Goal: Transaction & Acquisition: Purchase product/service

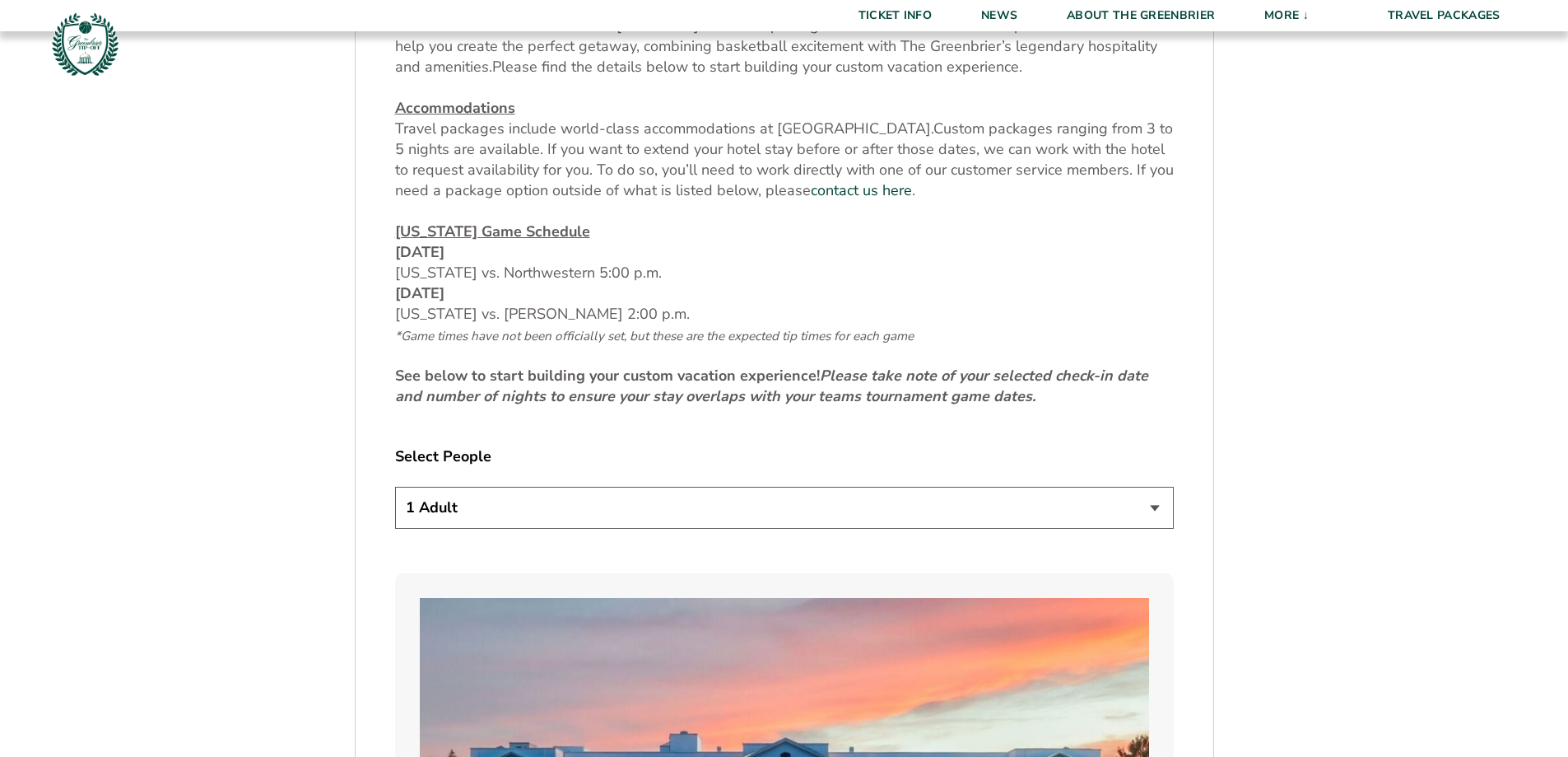
scroll to position [768, 0]
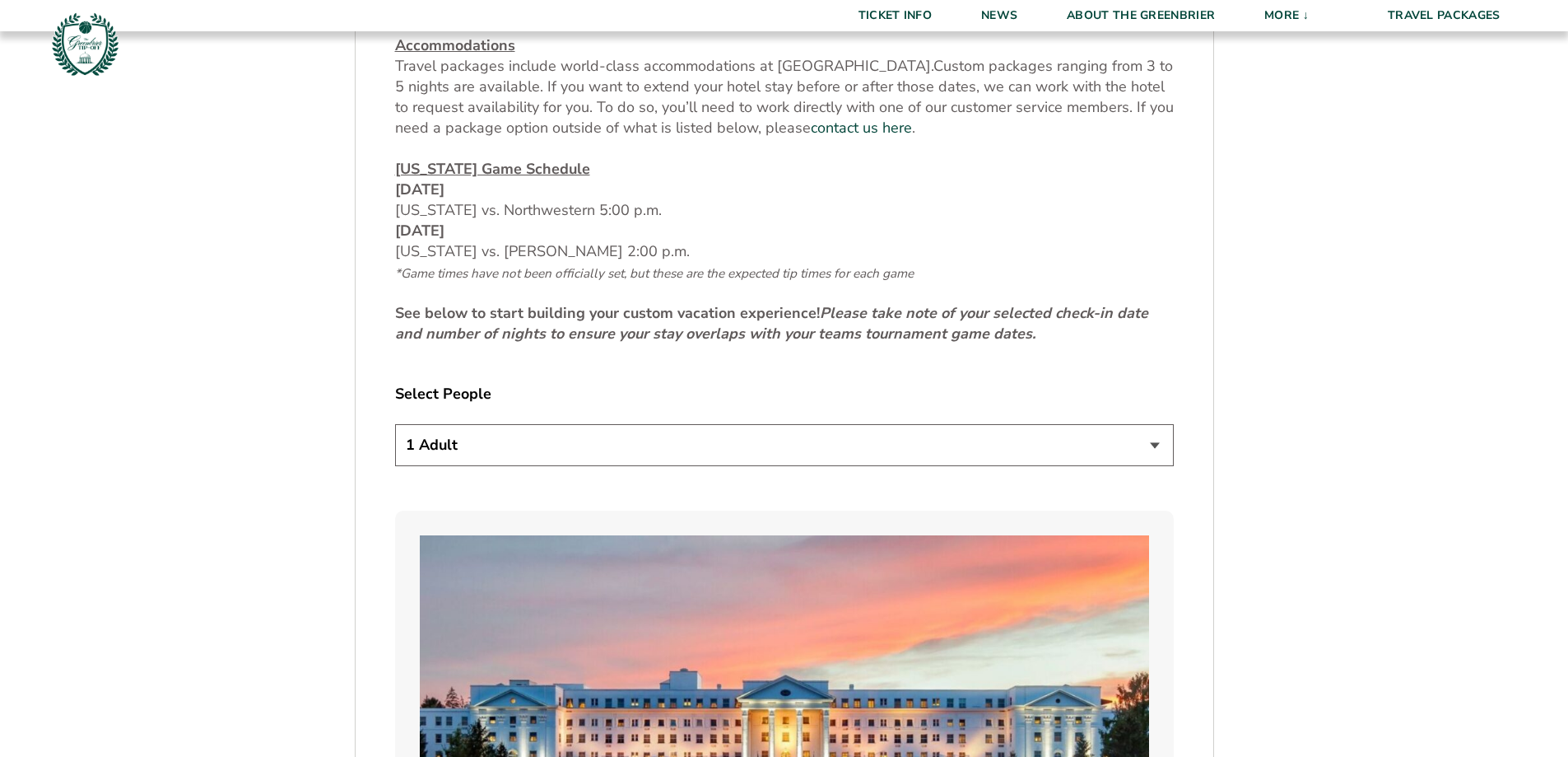
click at [1152, 447] on select "1 Adult 2 Adults 3 Adults 4 Adults 2 Adults + 1 Child 2 Adults + 2 Children 2 A…" at bounding box center [784, 445] width 778 height 42
select select "2 Adults"
click at [395, 424] on select "1 Adult 2 Adults 3 Adults 4 Adults 2 Adults + 1 Child 2 Adults + 2 Children 2 A…" at bounding box center [784, 445] width 778 height 42
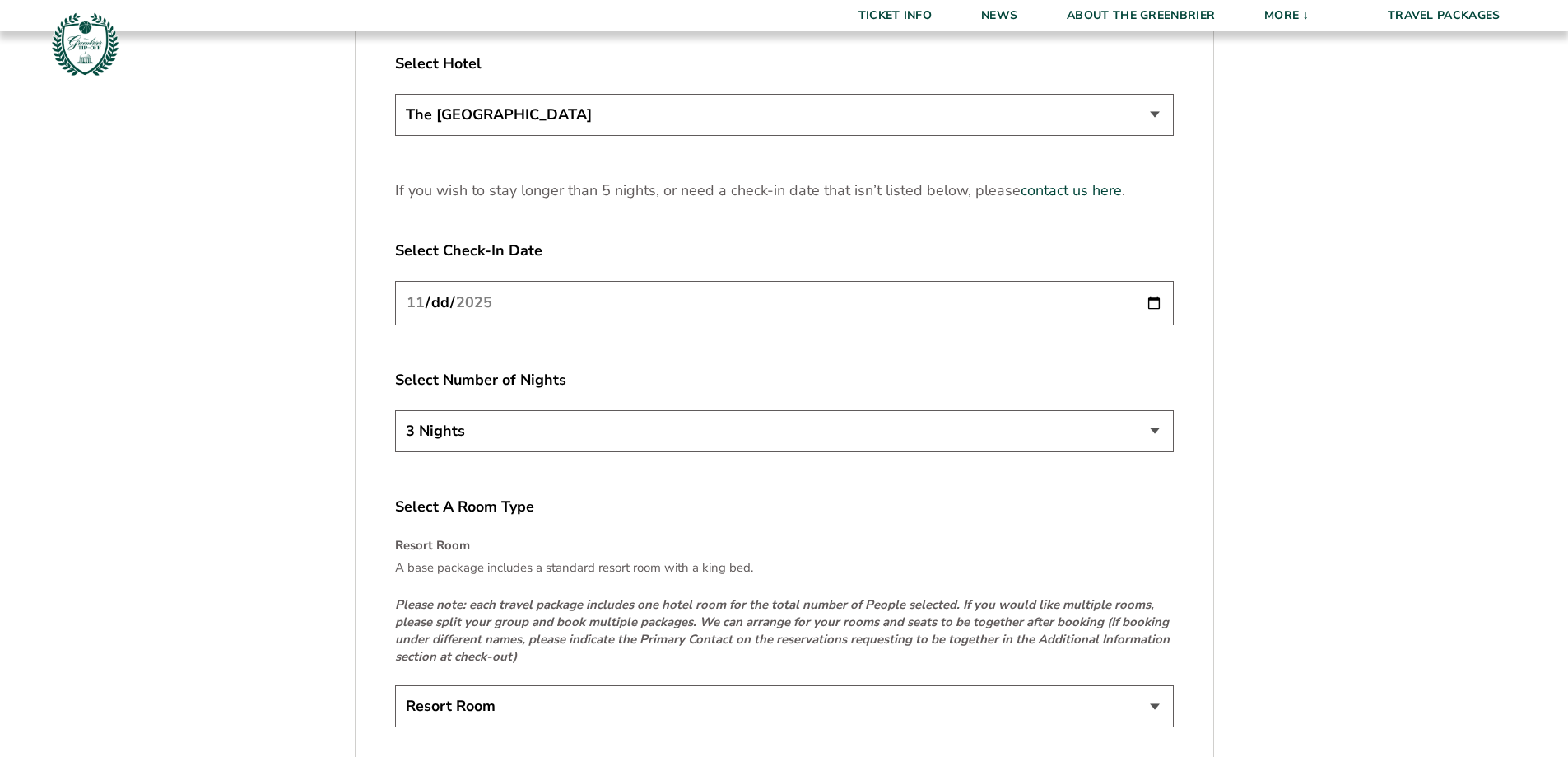
scroll to position [2306, 0]
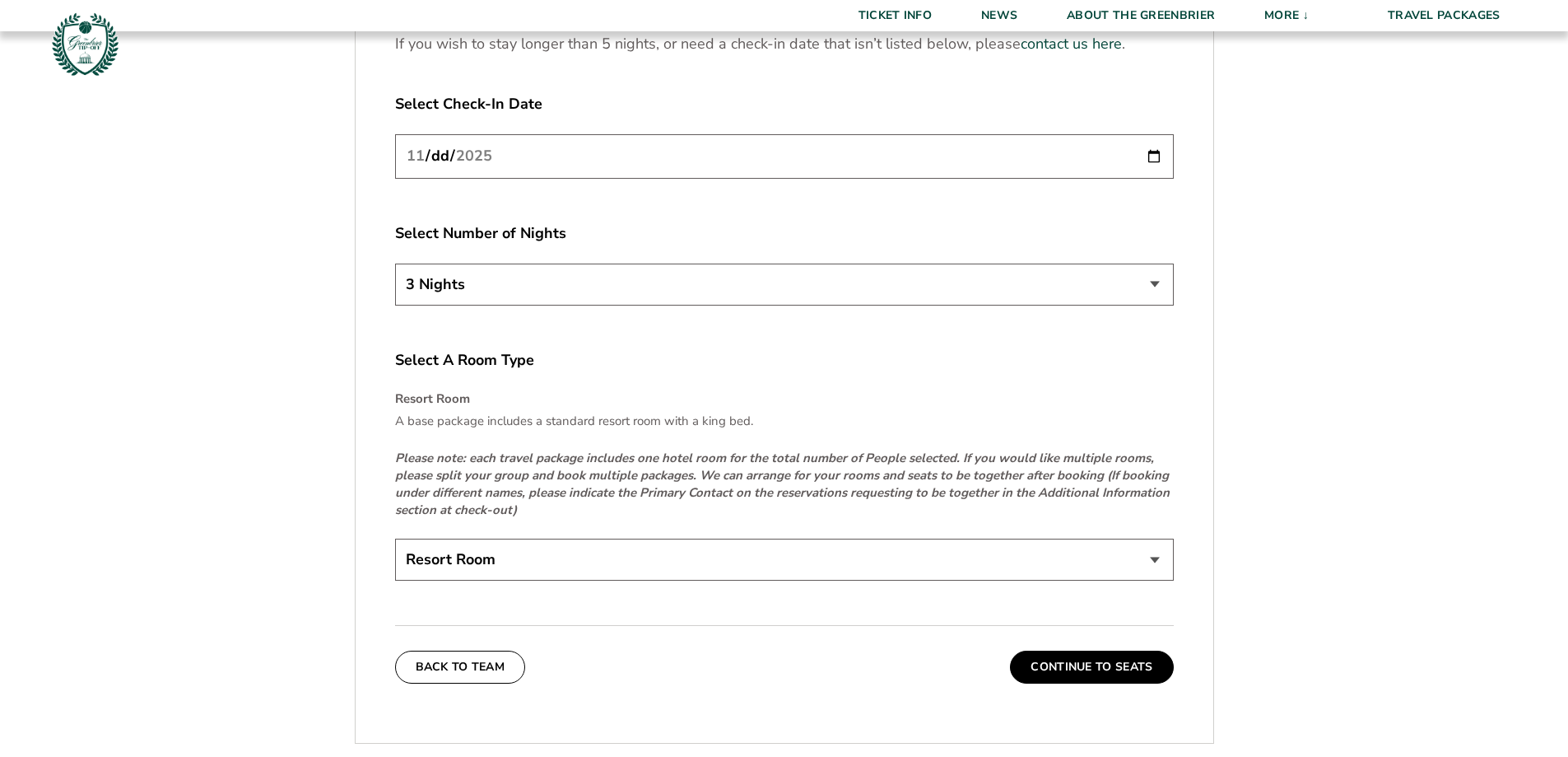
click at [1155, 558] on select "Resort Room" at bounding box center [784, 559] width 778 height 42
click at [1119, 667] on button "Continue To Seats" at bounding box center [1091, 667] width 163 height 33
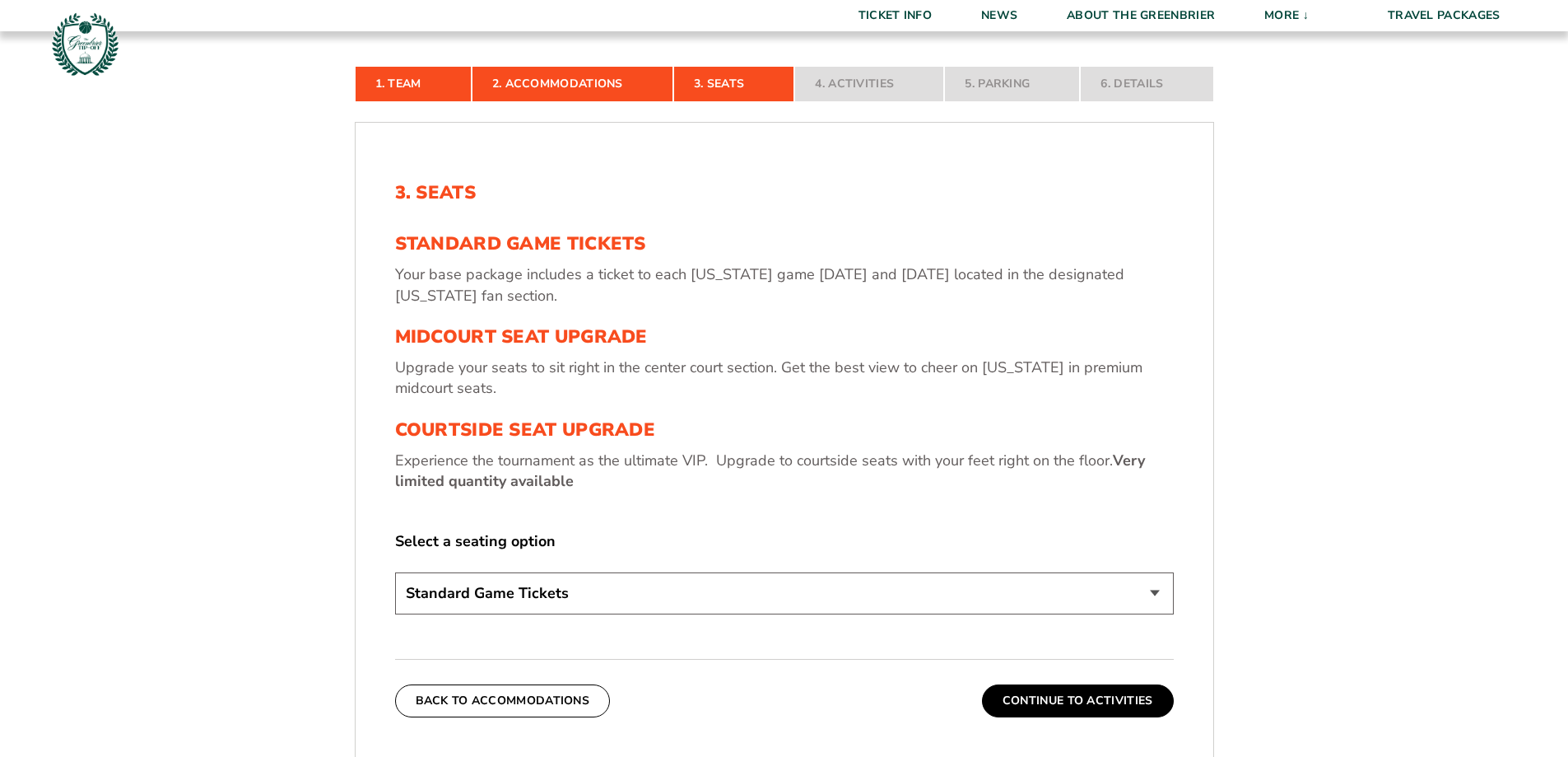
scroll to position [550, 0]
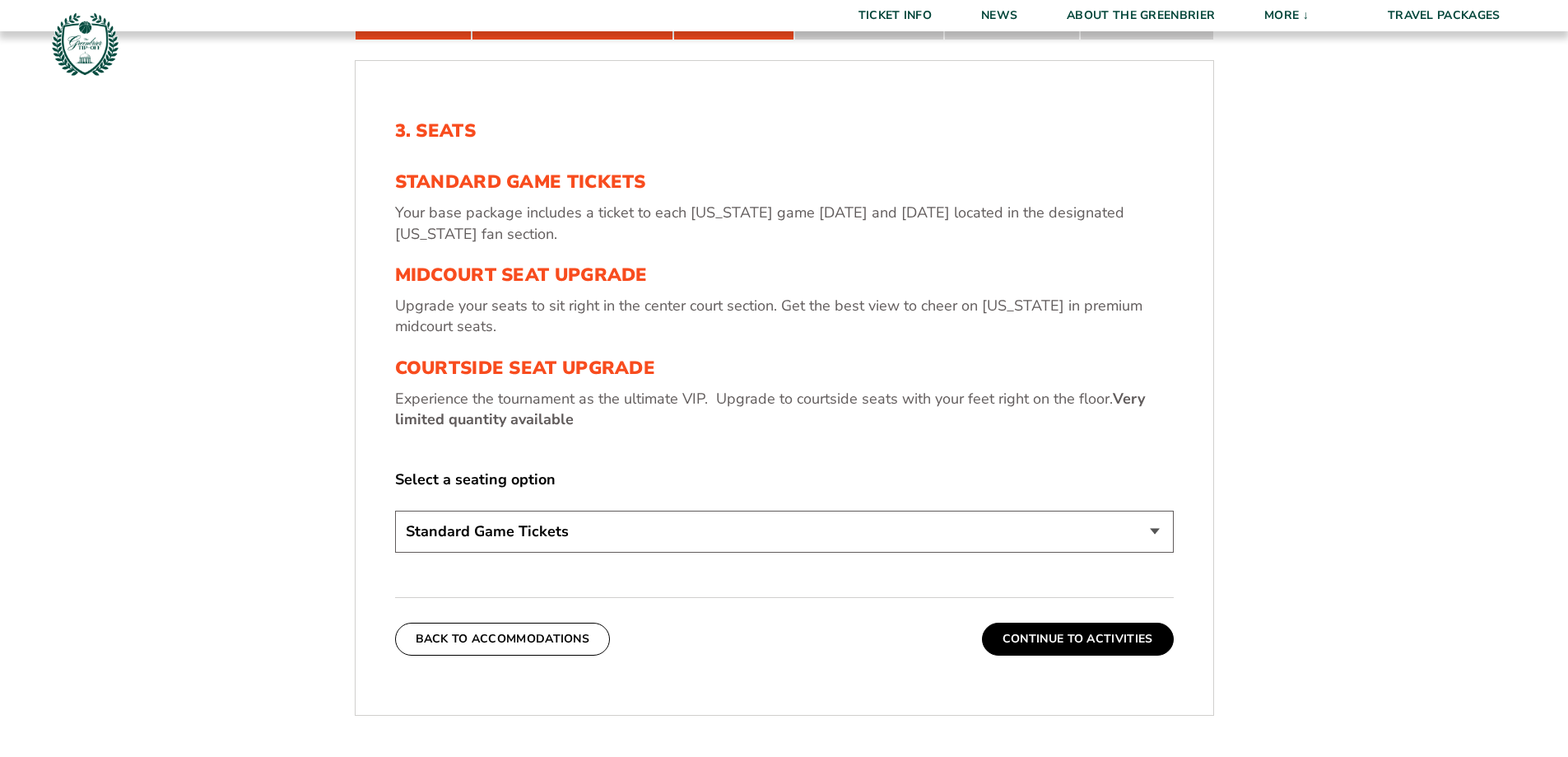
click at [1153, 529] on select "Standard Game Tickets Midcourt Seat Upgrade (+$130 per person) Courtside Seat U…" at bounding box center [784, 532] width 778 height 42
click at [395, 511] on select "Standard Game Tickets Midcourt Seat Upgrade (+$130 per person) Courtside Seat U…" at bounding box center [784, 532] width 778 height 42
click at [1054, 639] on button "Continue To Activities" at bounding box center [1077, 639] width 192 height 33
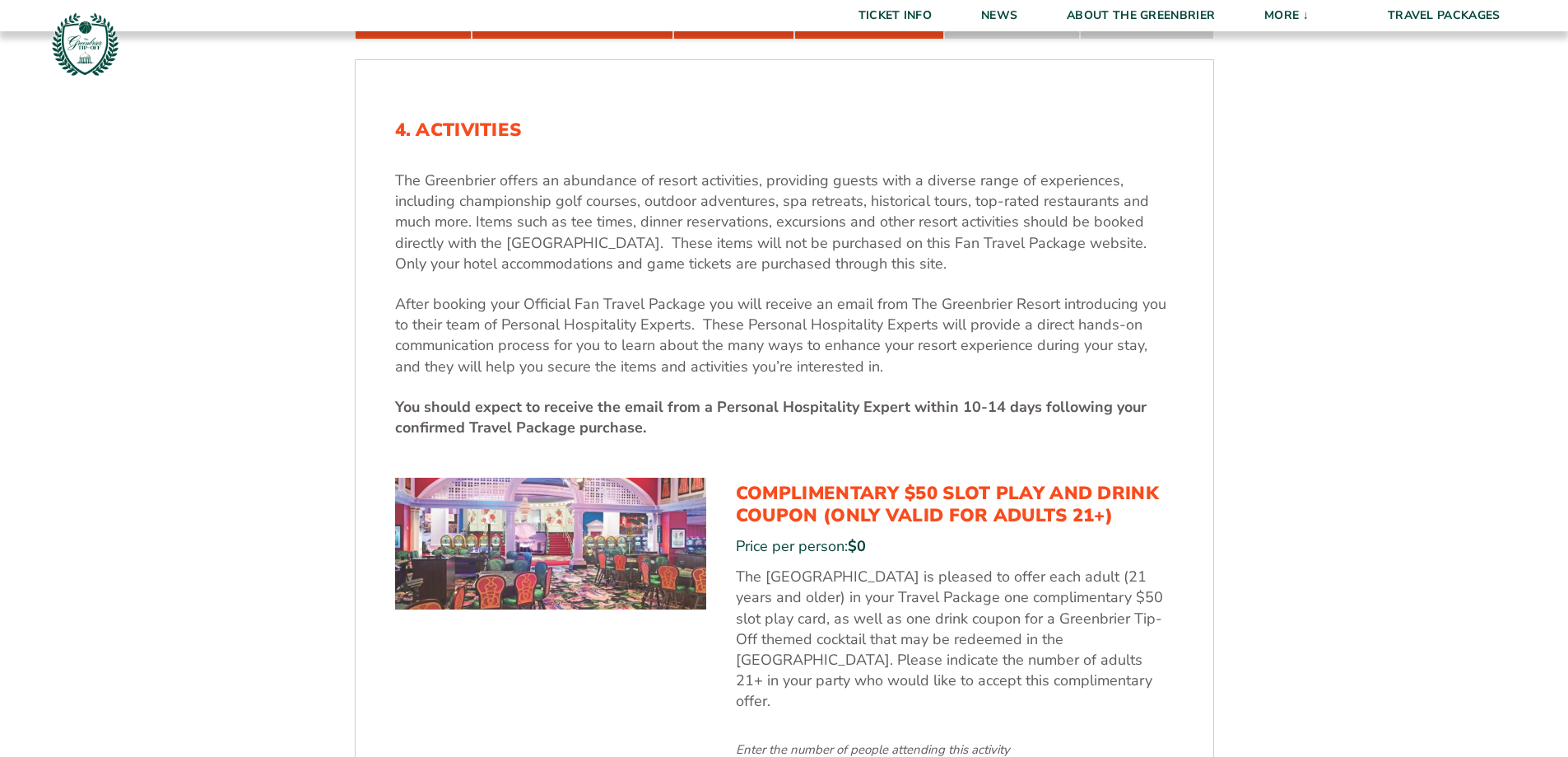
scroll to position [743, 0]
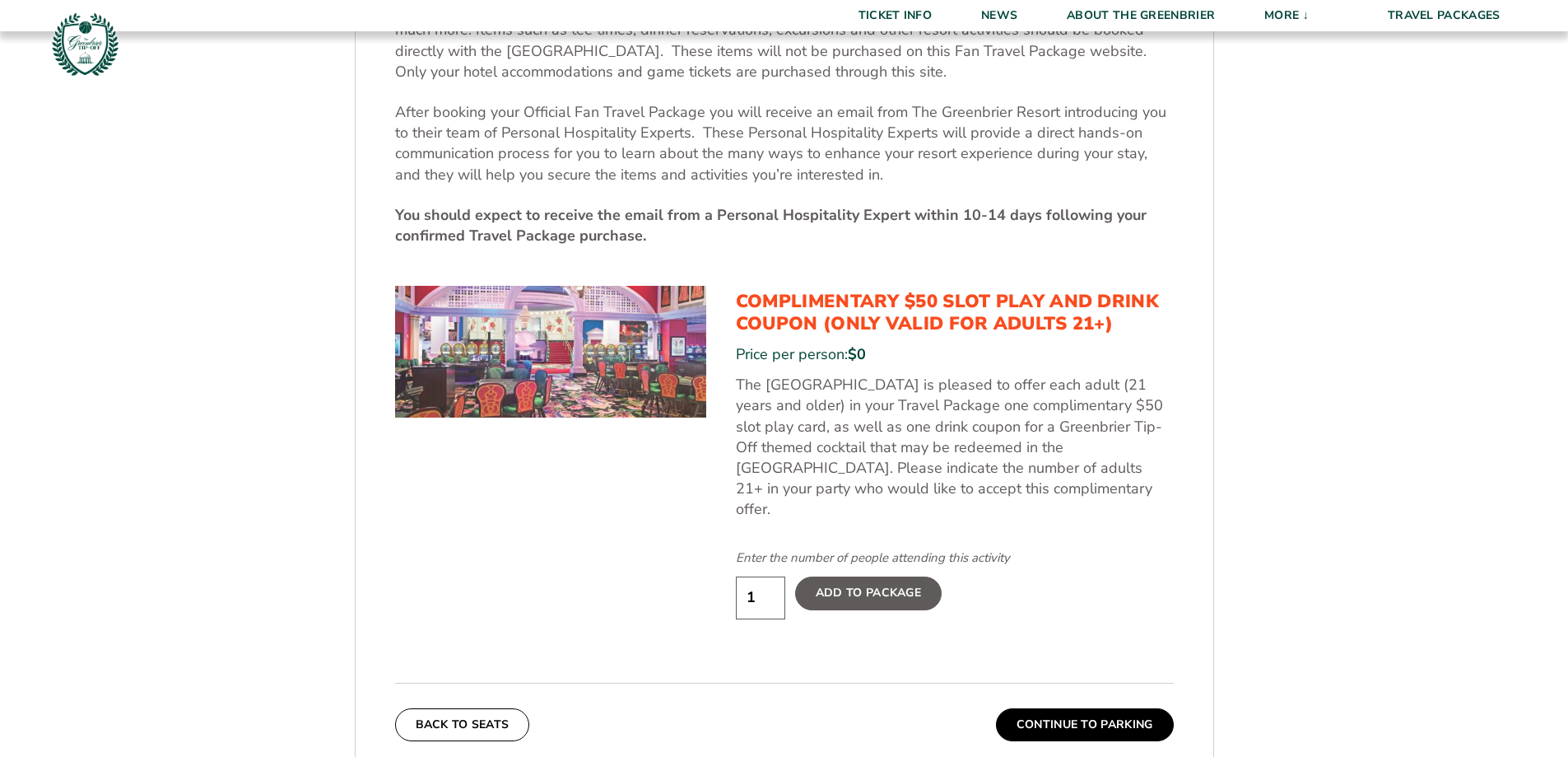
click at [771, 579] on input "1" at bounding box center [760, 597] width 49 height 42
type input "2"
click at [771, 577] on input "2" at bounding box center [760, 597] width 49 height 42
click at [862, 577] on label "Add To Package" at bounding box center [868, 593] width 146 height 33
click at [0, 0] on input "Add To Package" at bounding box center [0, 0] width 0 height 0
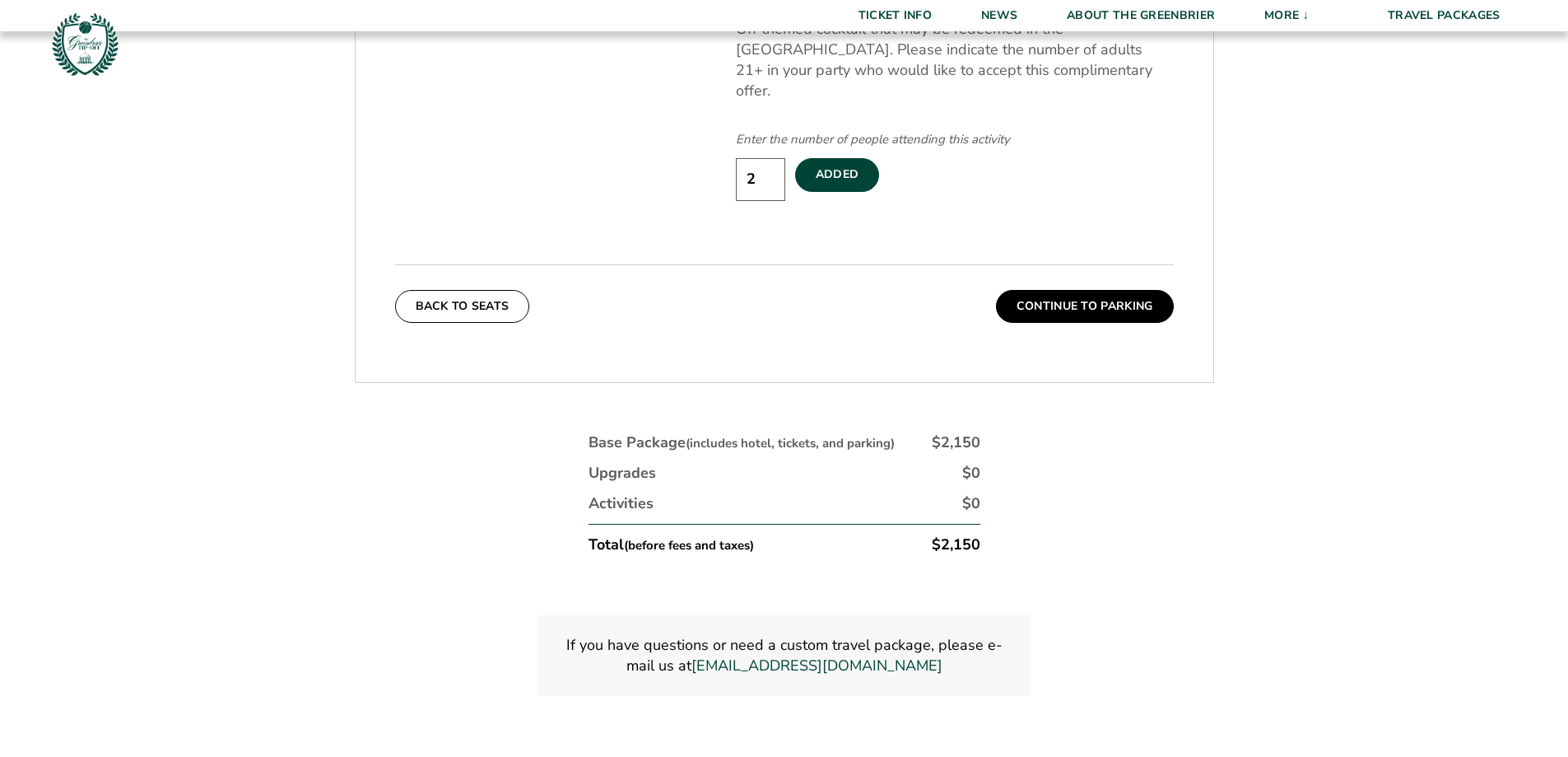
scroll to position [1127, 0]
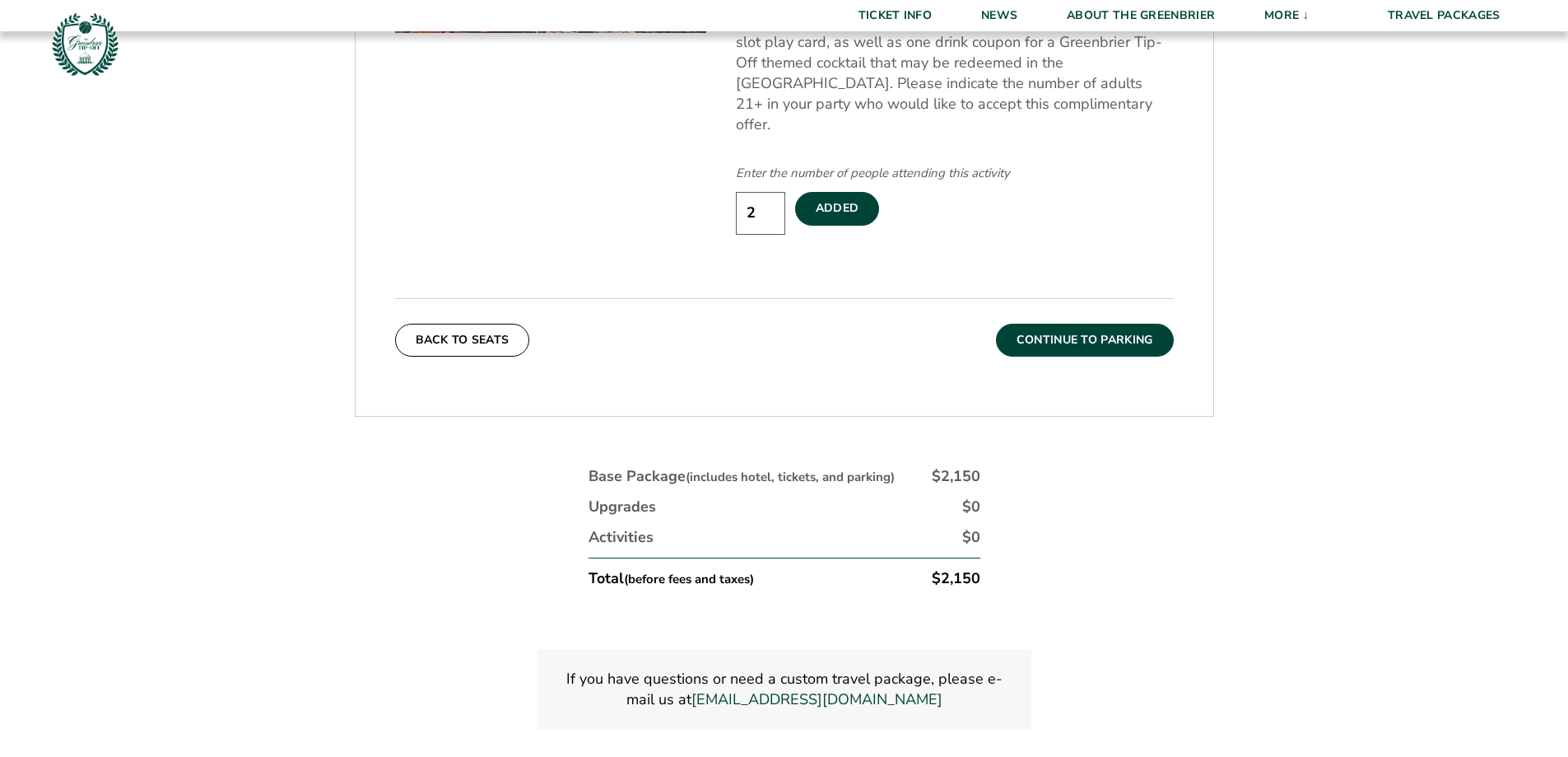
click at [1070, 323] on button "Continue To Parking" at bounding box center [1084, 340] width 178 height 33
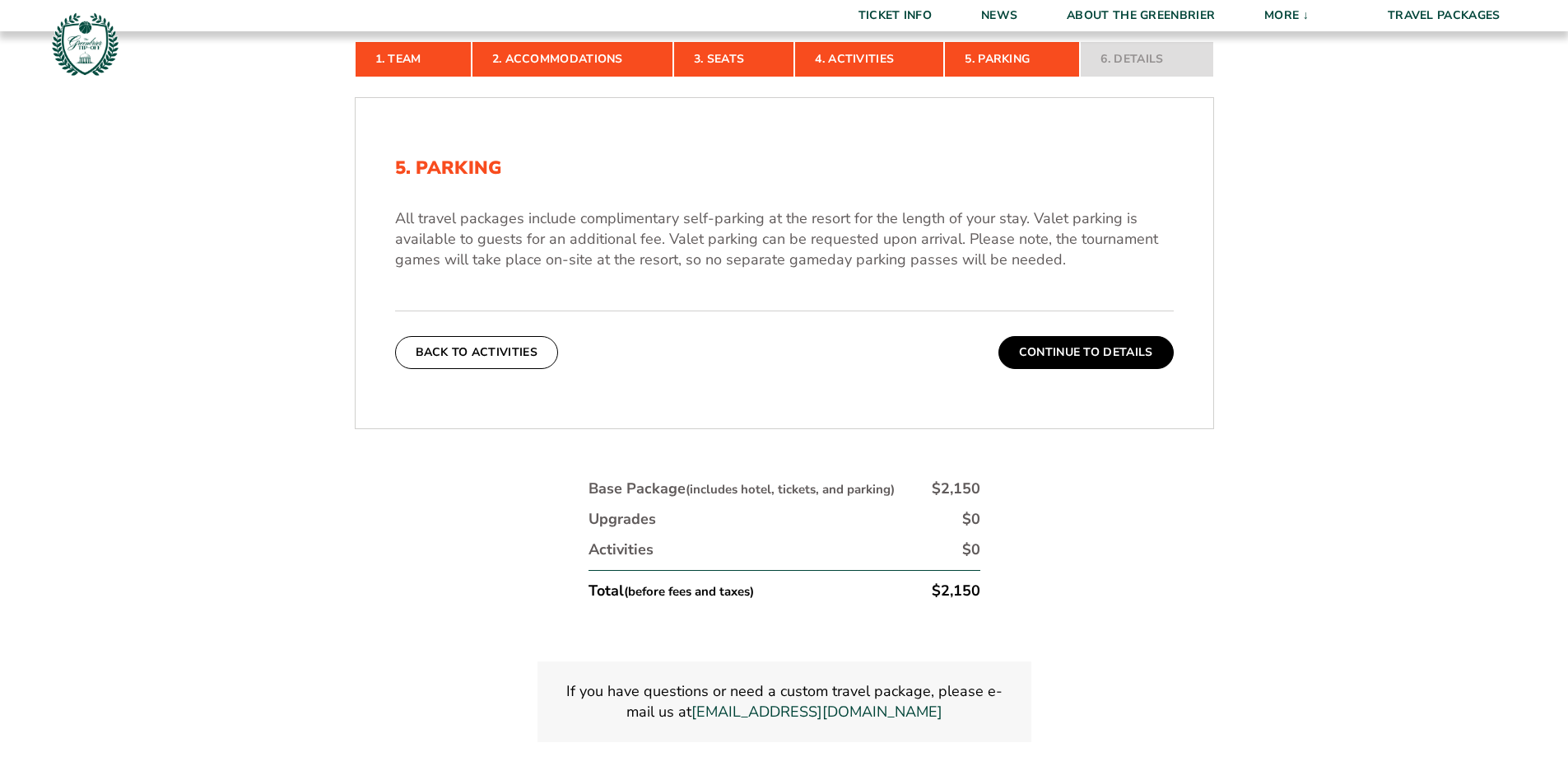
scroll to position [550, 0]
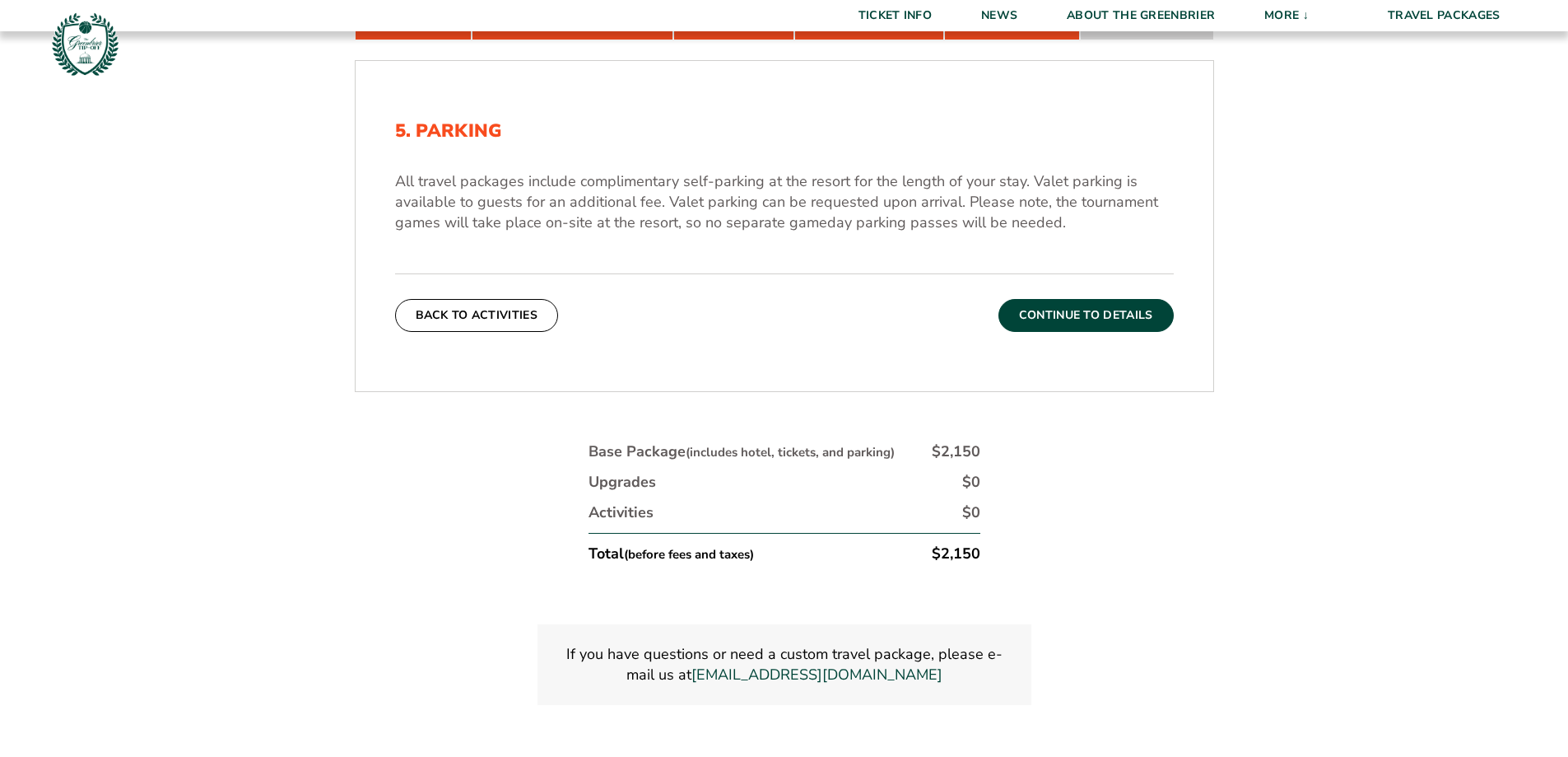
click at [1083, 313] on button "Continue To Details" at bounding box center [1086, 316] width 175 height 33
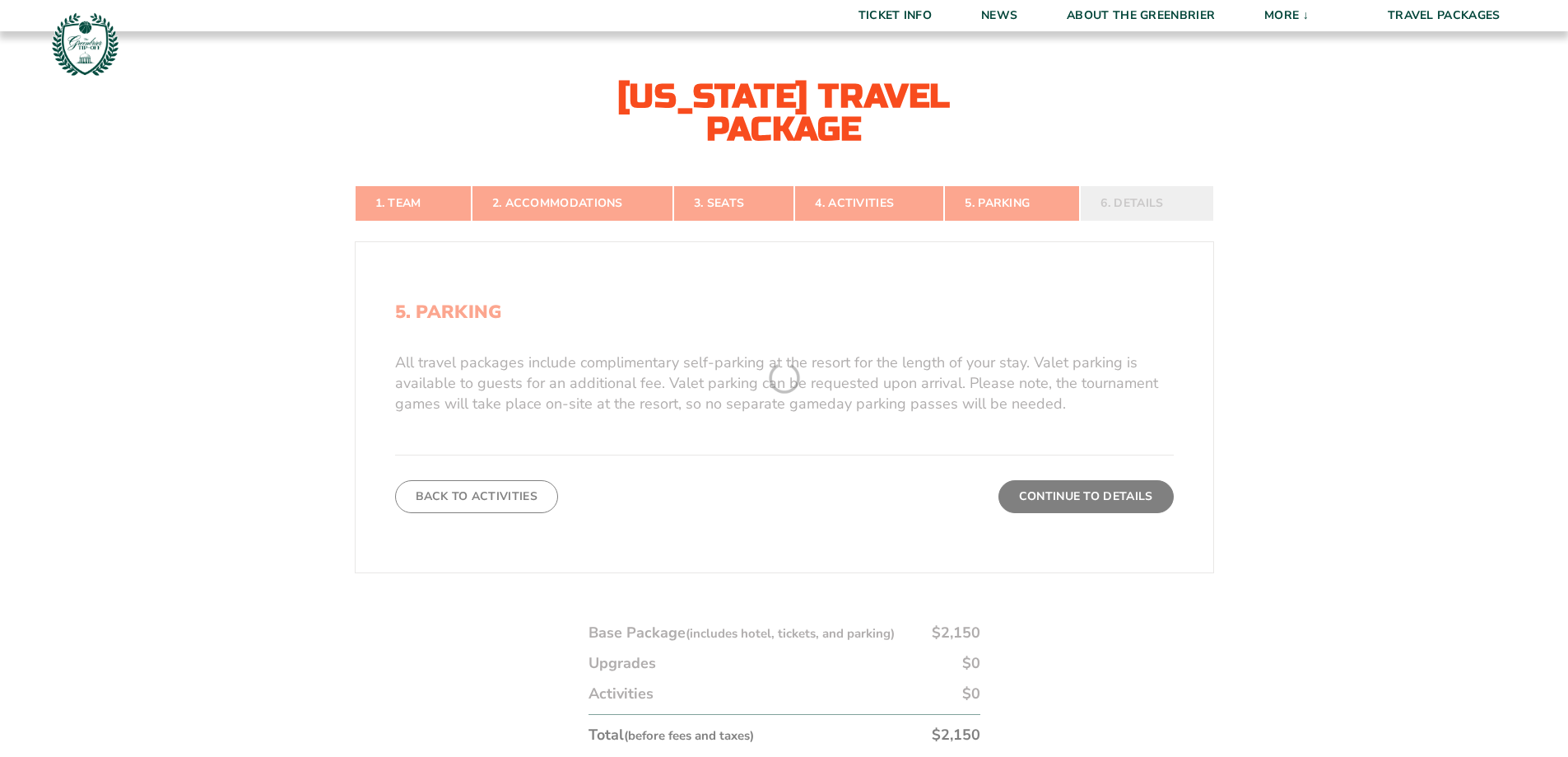
scroll to position [358, 0]
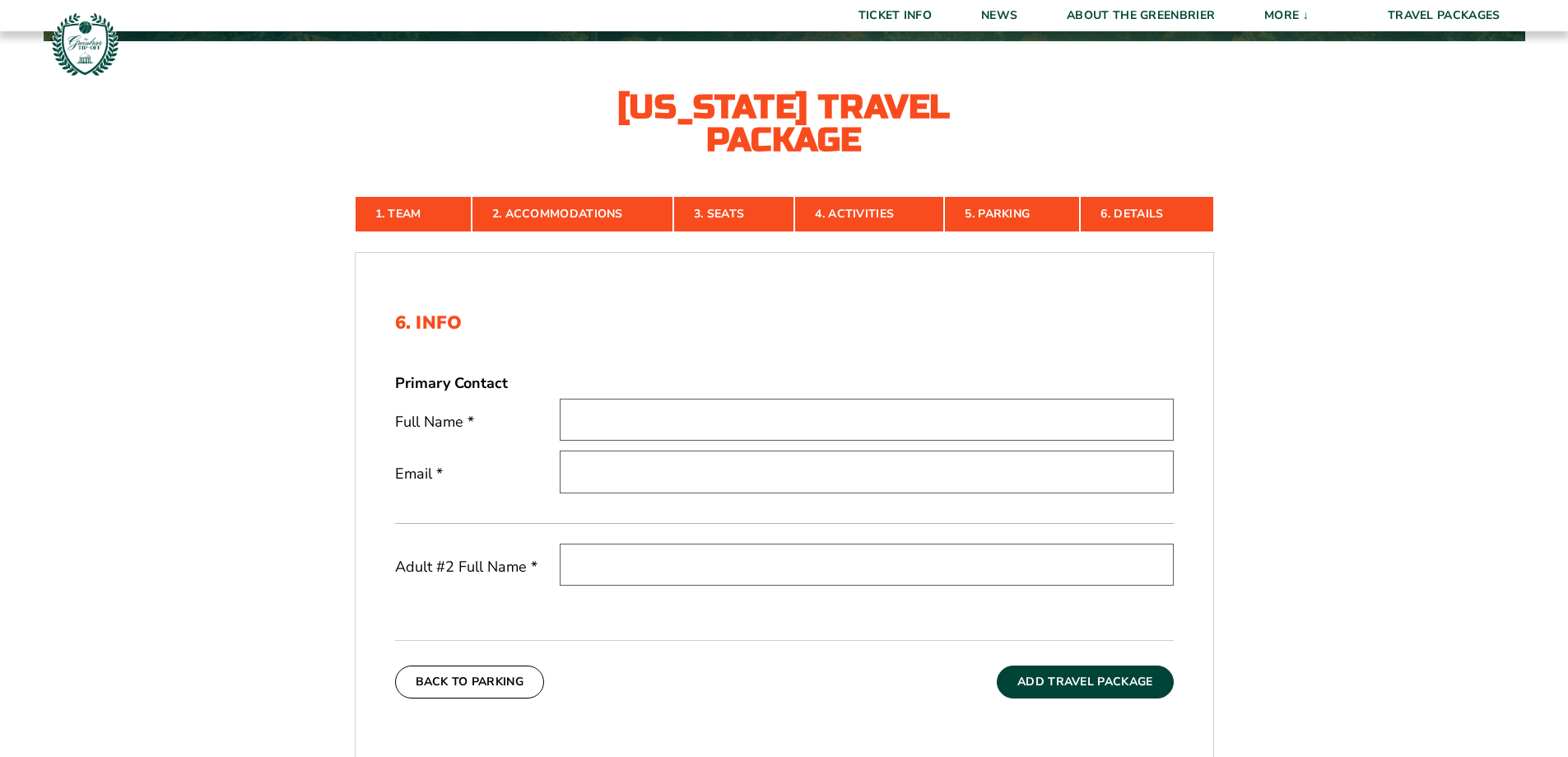
click at [954, 417] on input "text" at bounding box center [867, 420] width 614 height 42
type input "Robert Barry"
type input "[EMAIL_ADDRESS][DOMAIN_NAME]"
click at [771, 570] on input "text" at bounding box center [867, 564] width 614 height 42
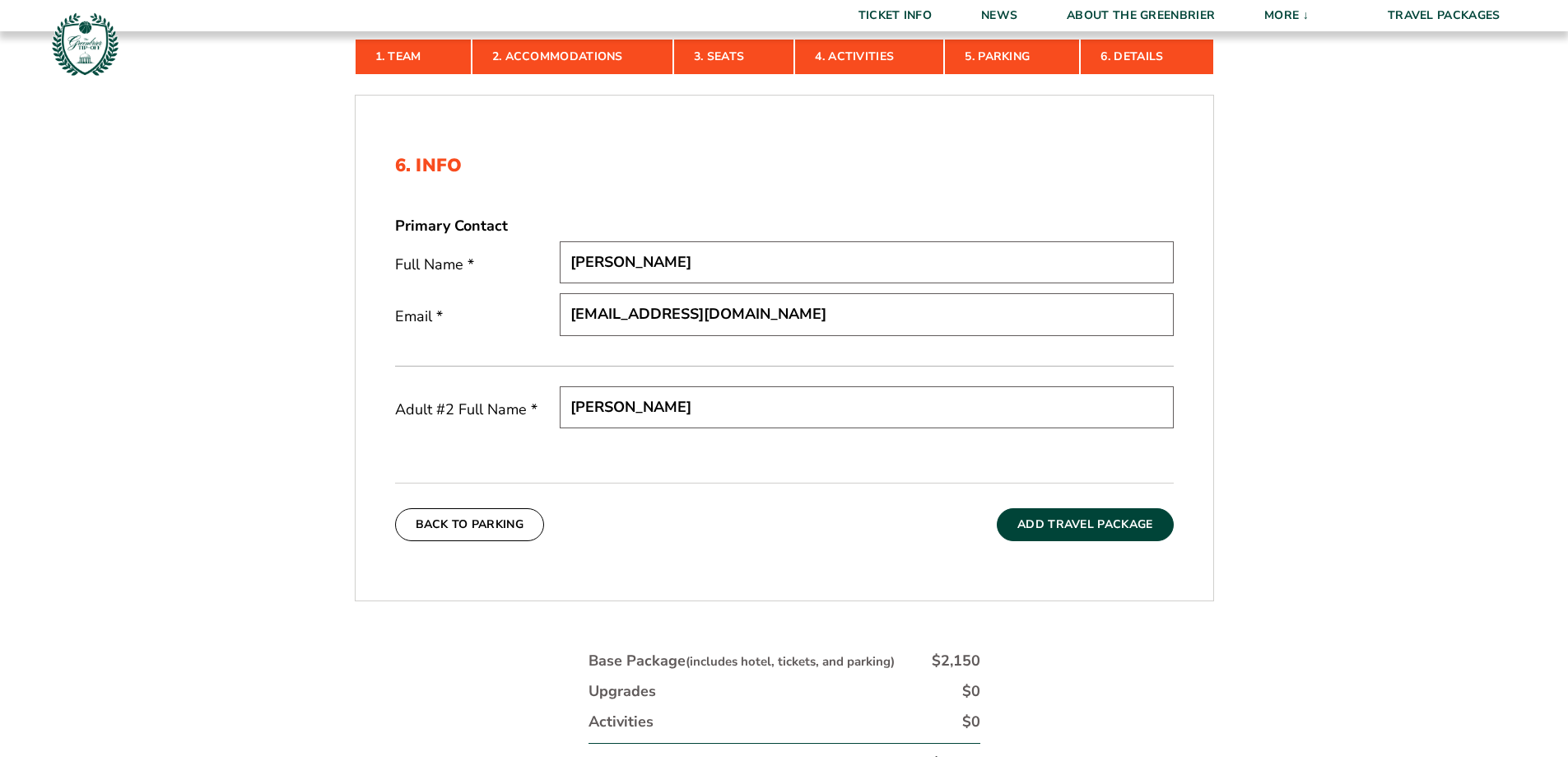
scroll to position [550, 0]
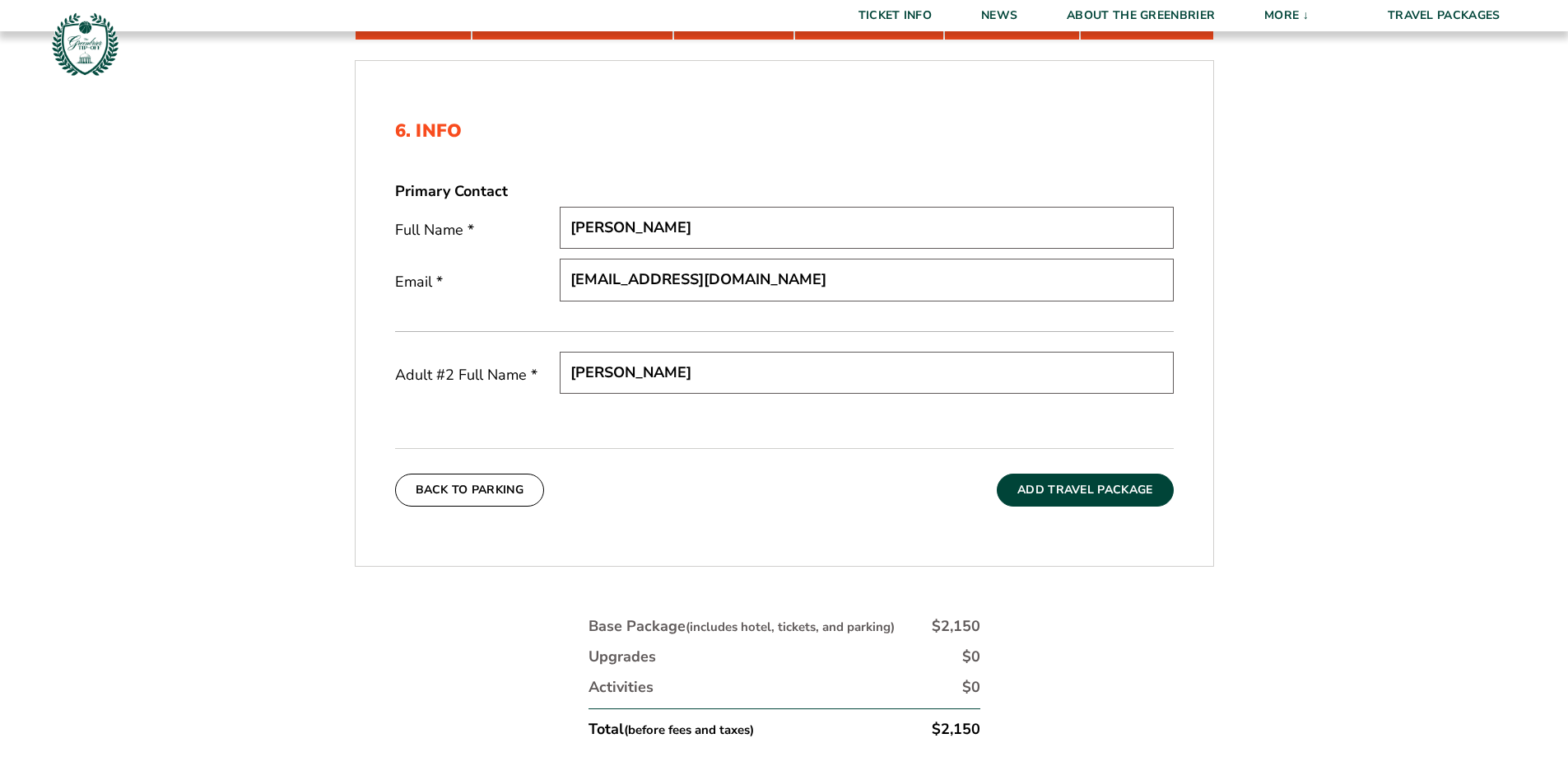
type input "Robyn Preve"
click at [1060, 490] on button "Add Travel Package" at bounding box center [1084, 490] width 176 height 33
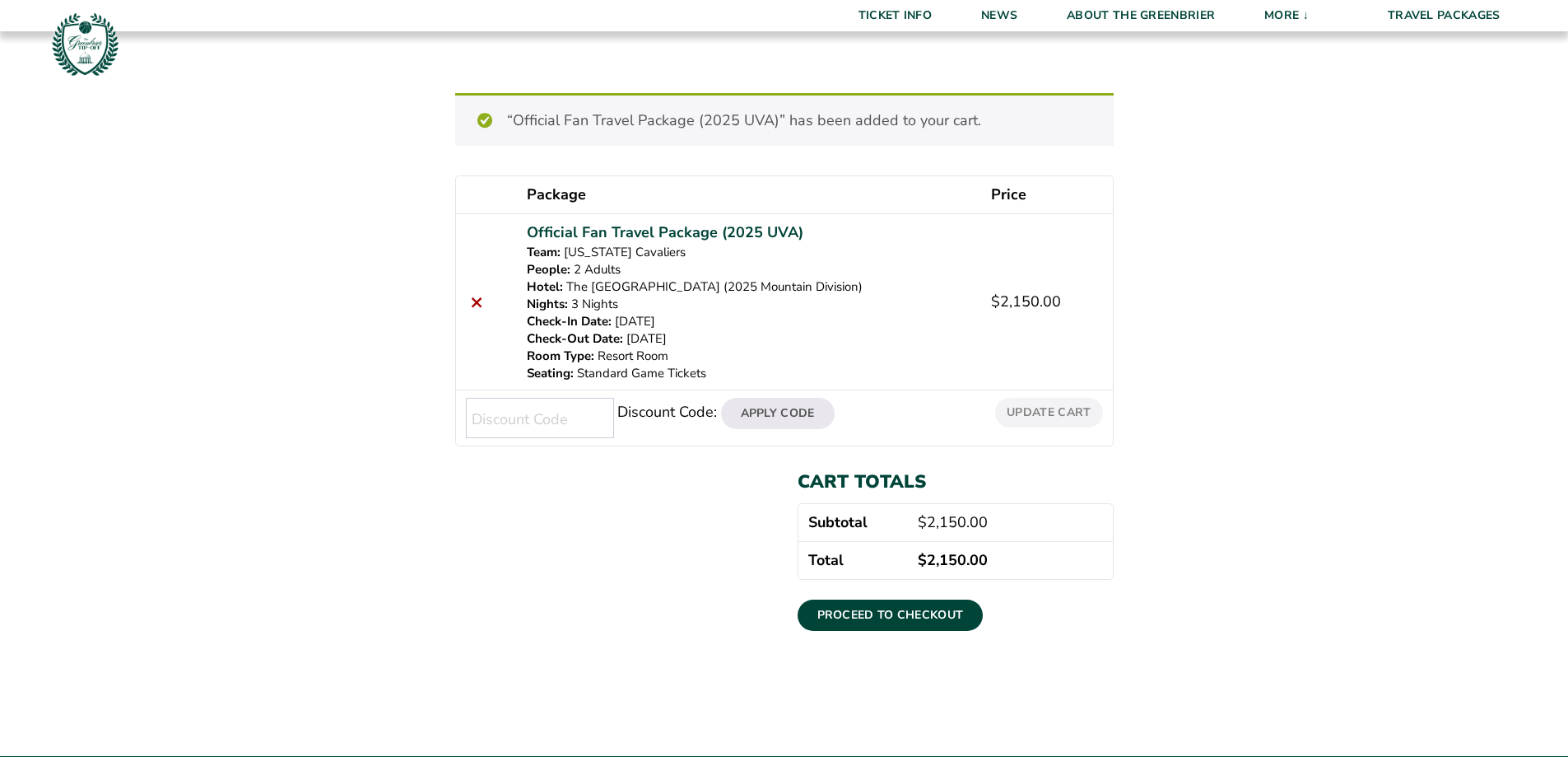
scroll to position [192, 0]
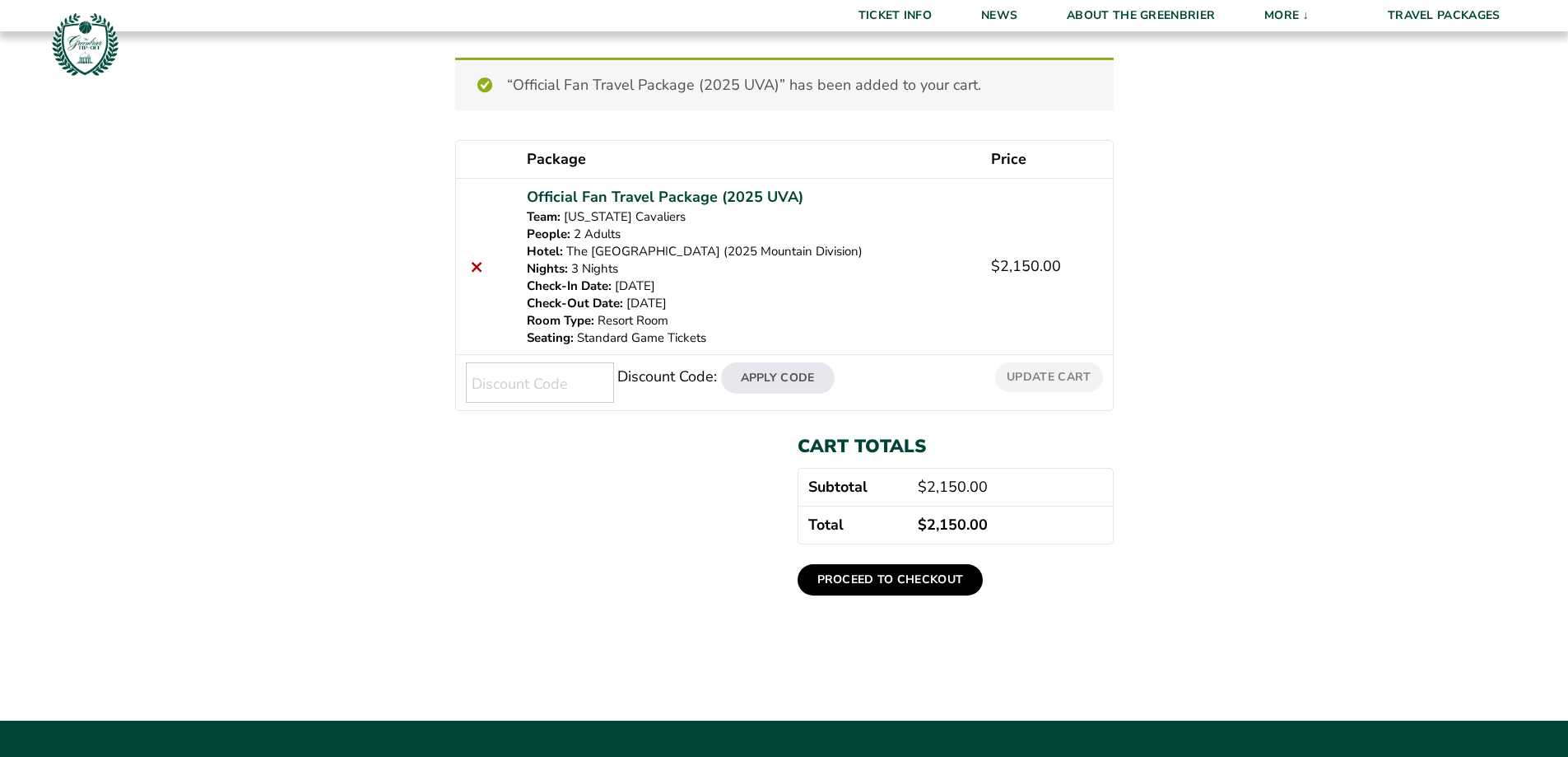
click at [900, 581] on link "Proceed to checkout" at bounding box center [890, 579] width 186 height 31
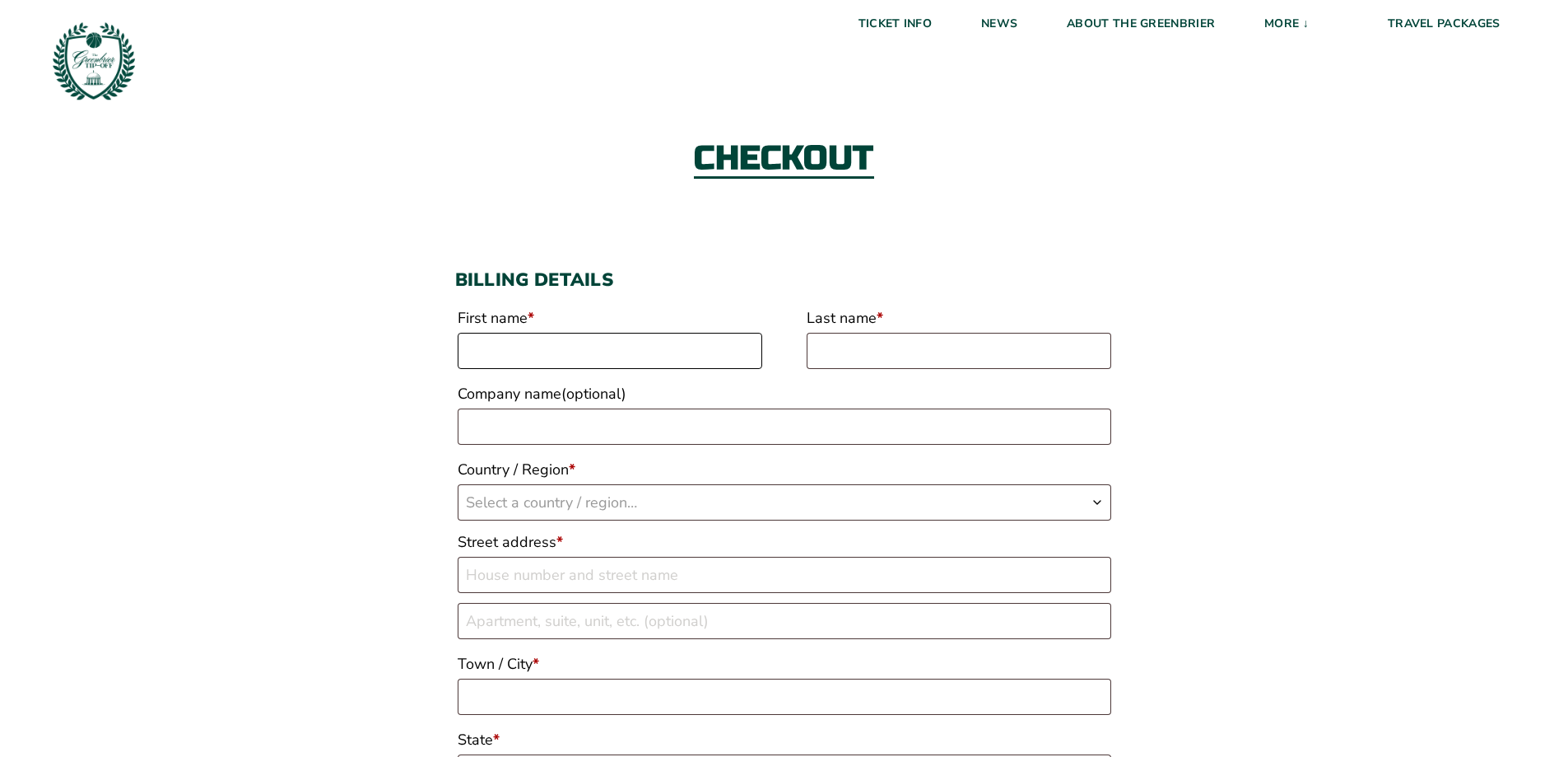
click at [707, 356] on input "First name *" at bounding box center [609, 351] width 304 height 36
type input "[PERSON_NAME]"
select select "US"
type input "2024 Piper Way"
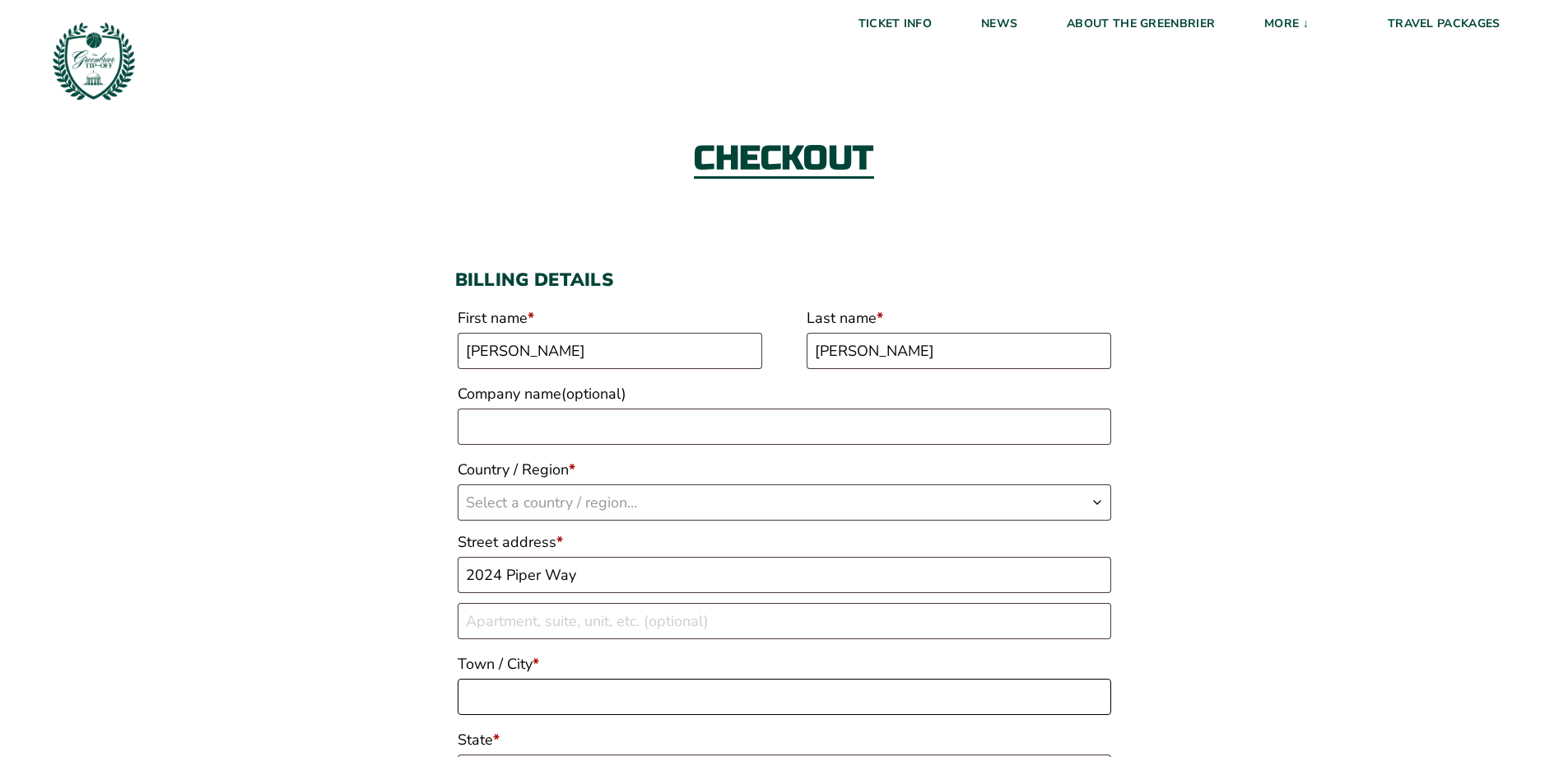
type input "Keswick, [GEOGRAPHIC_DATA]"
type input "22947"
type input "17576528228"
type input "[EMAIL_ADDRESS][DOMAIN_NAME]"
select select "US"
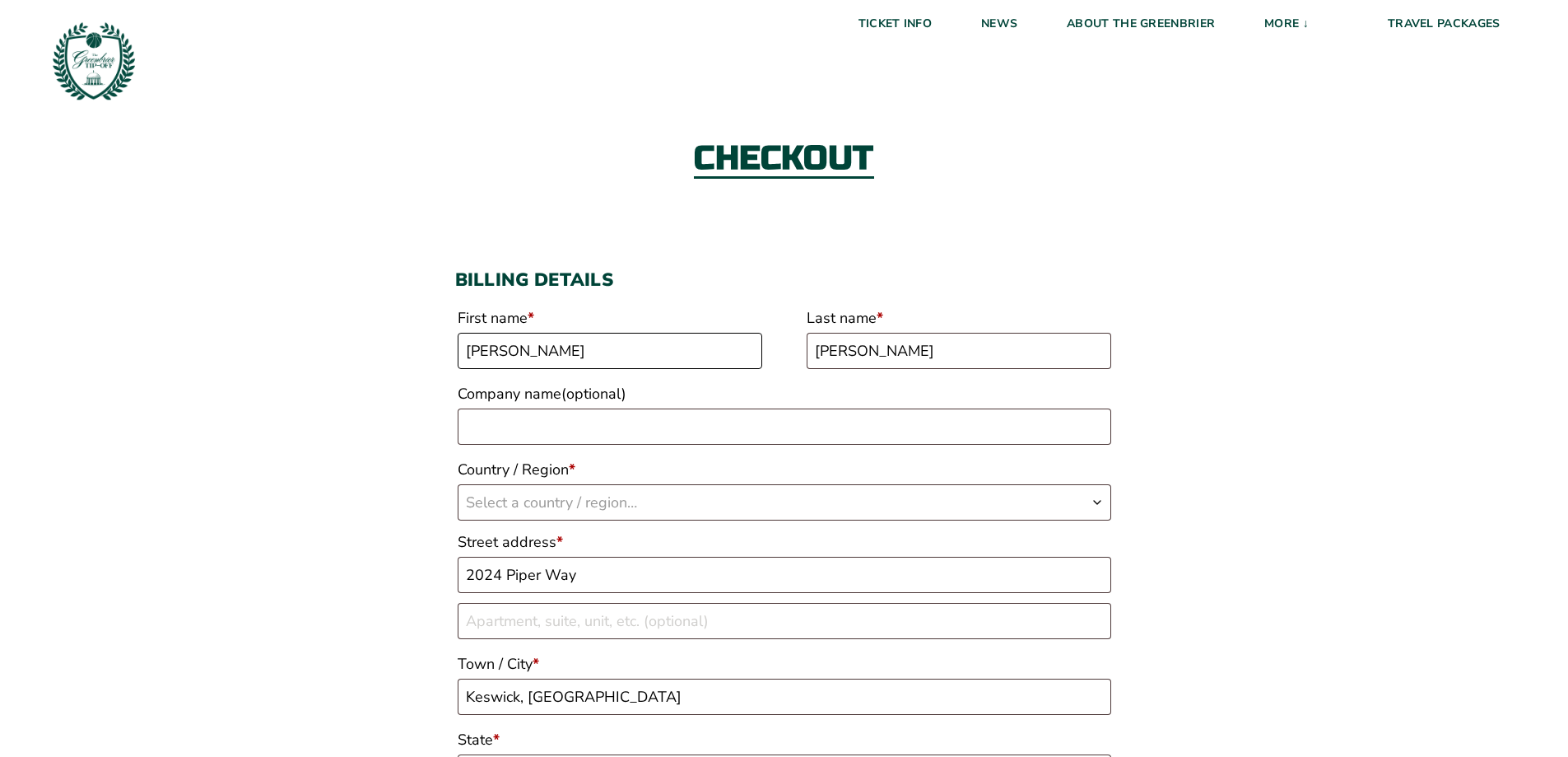
select select "VA"
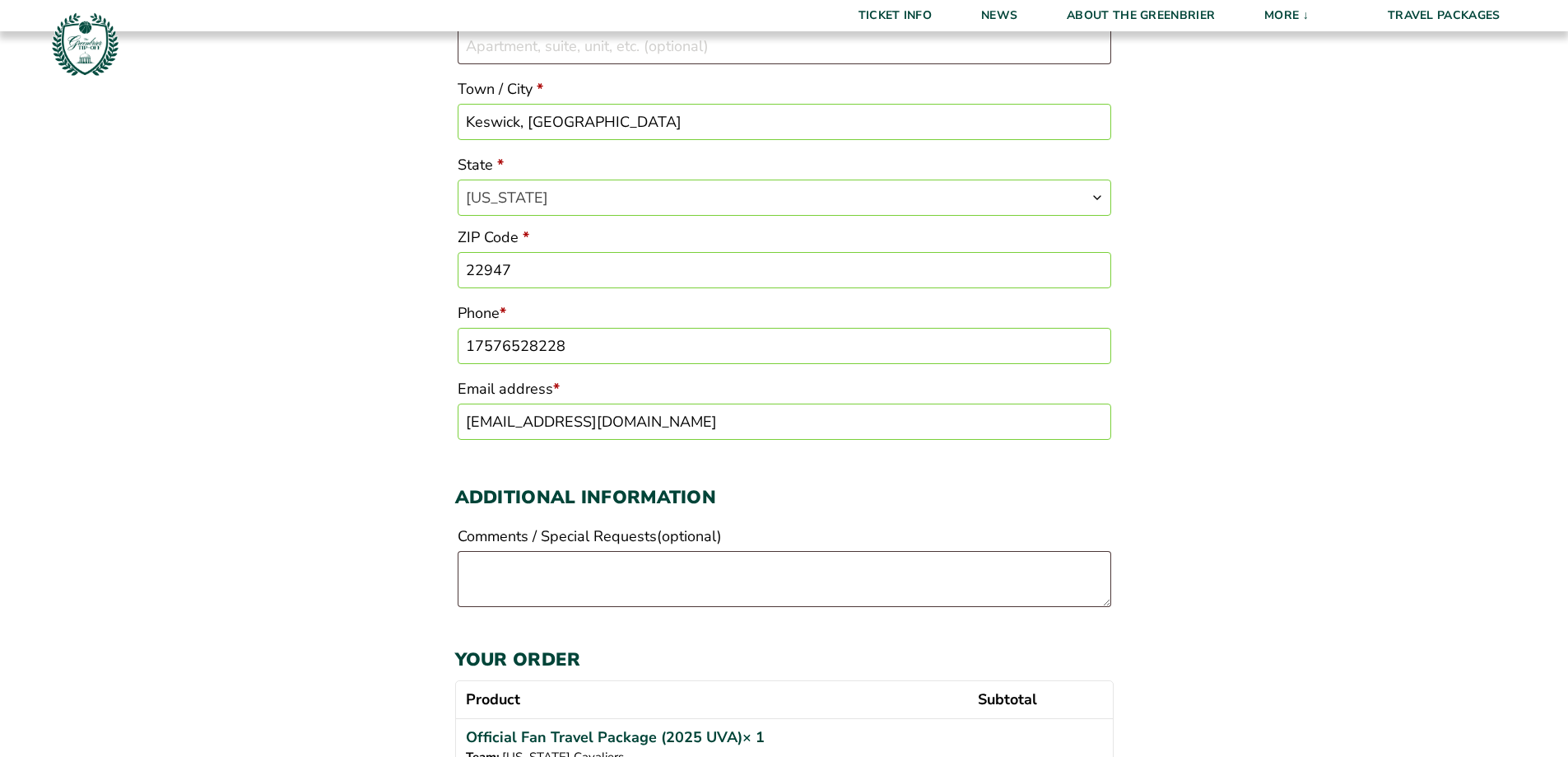
scroll to position [610, 0]
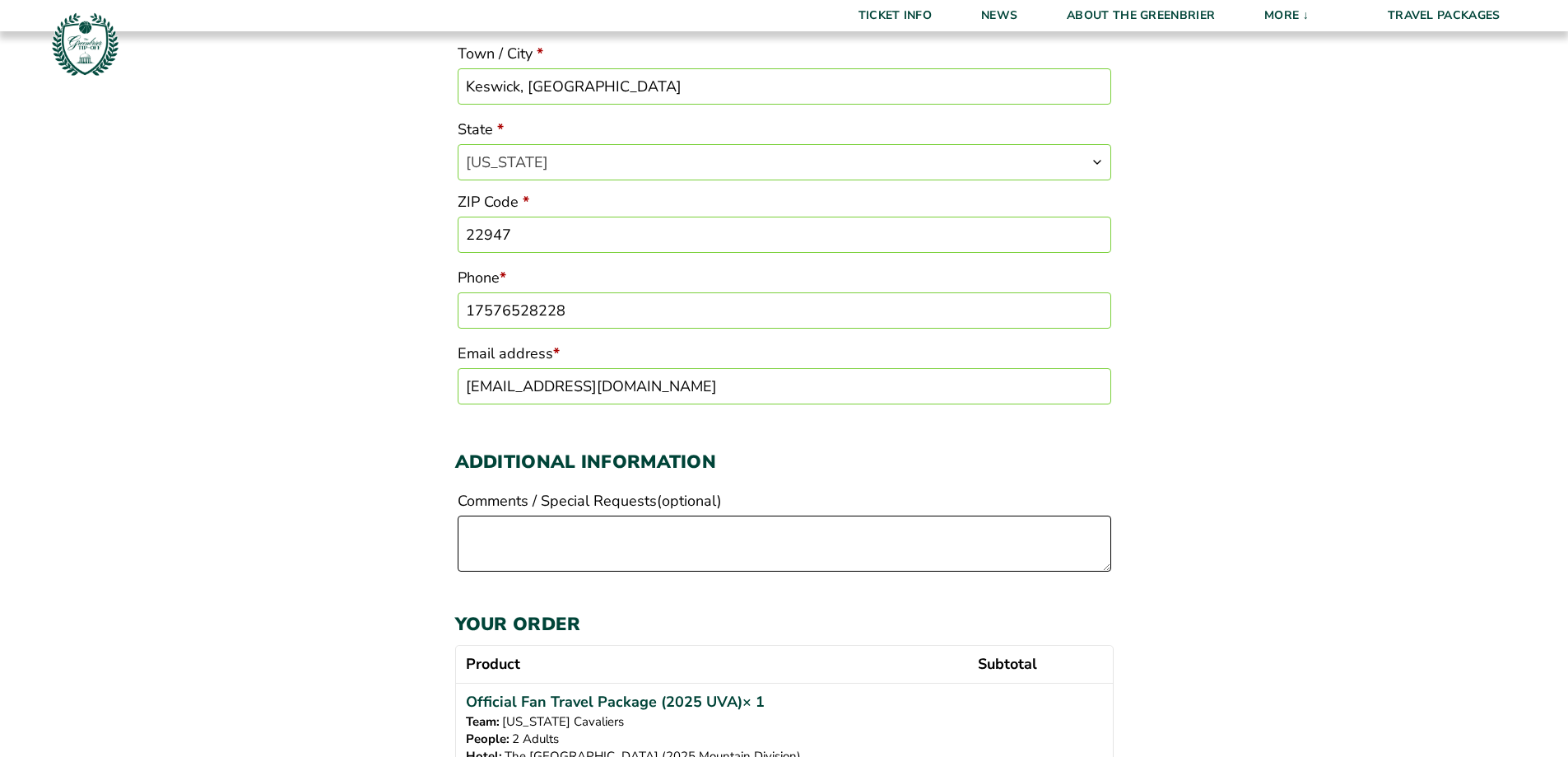
click at [474, 522] on textarea "Comments / Special Requests (optional)" at bounding box center [784, 543] width 654 height 56
type textarea "R"
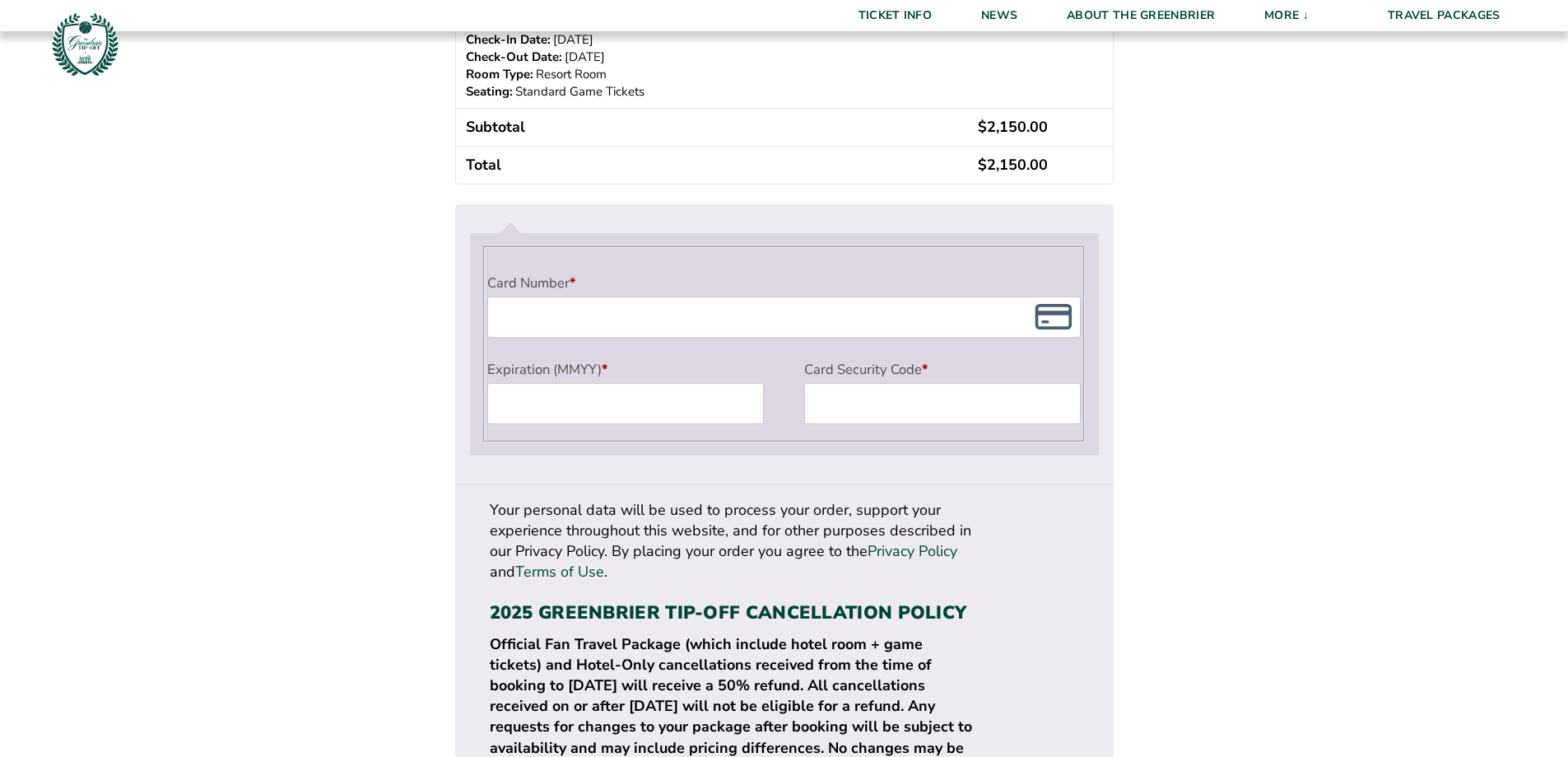
scroll to position [1379, 0]
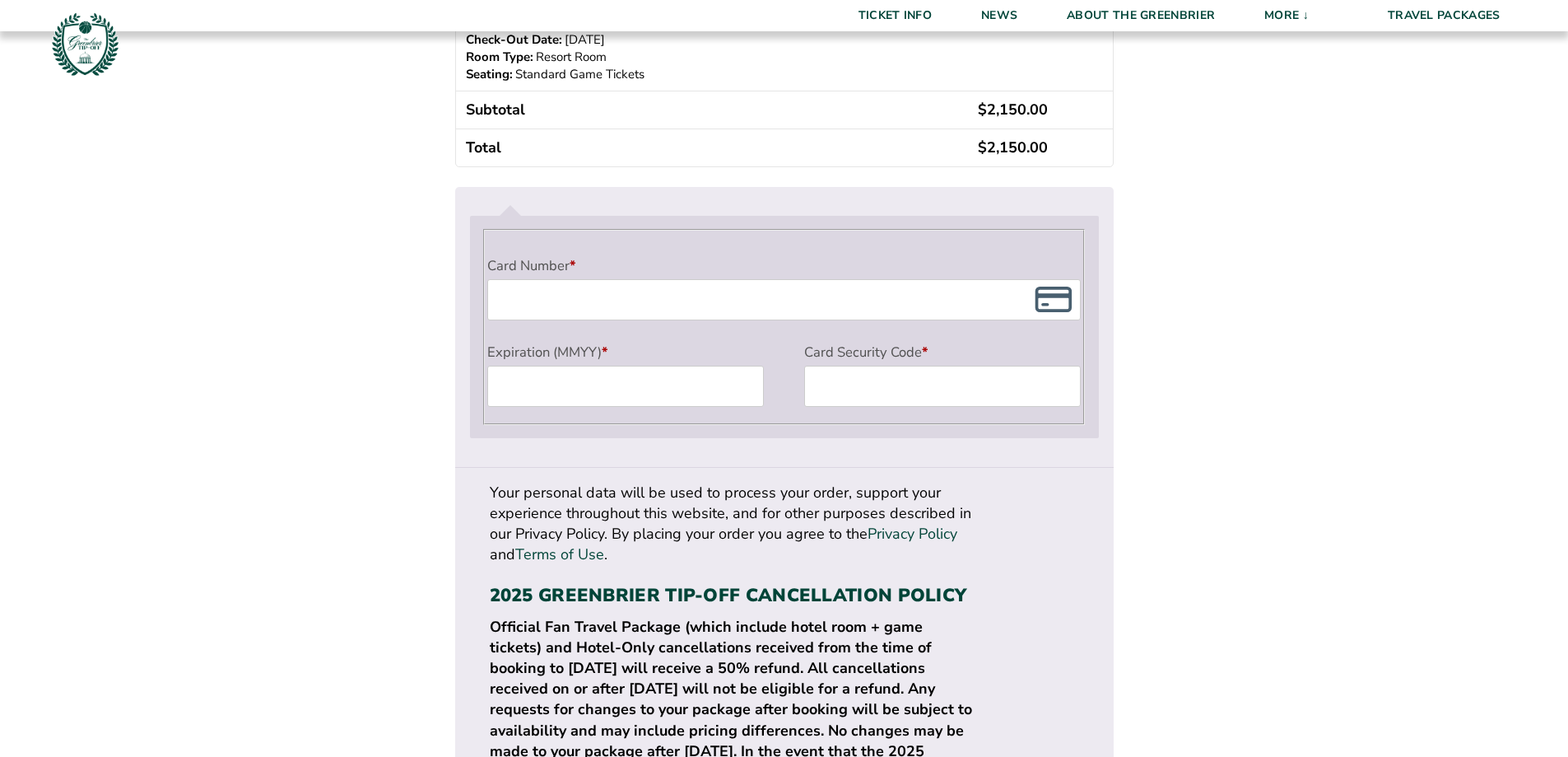
type textarea "We request a king bedded room in the original portion of the Hotel near the [GE…"
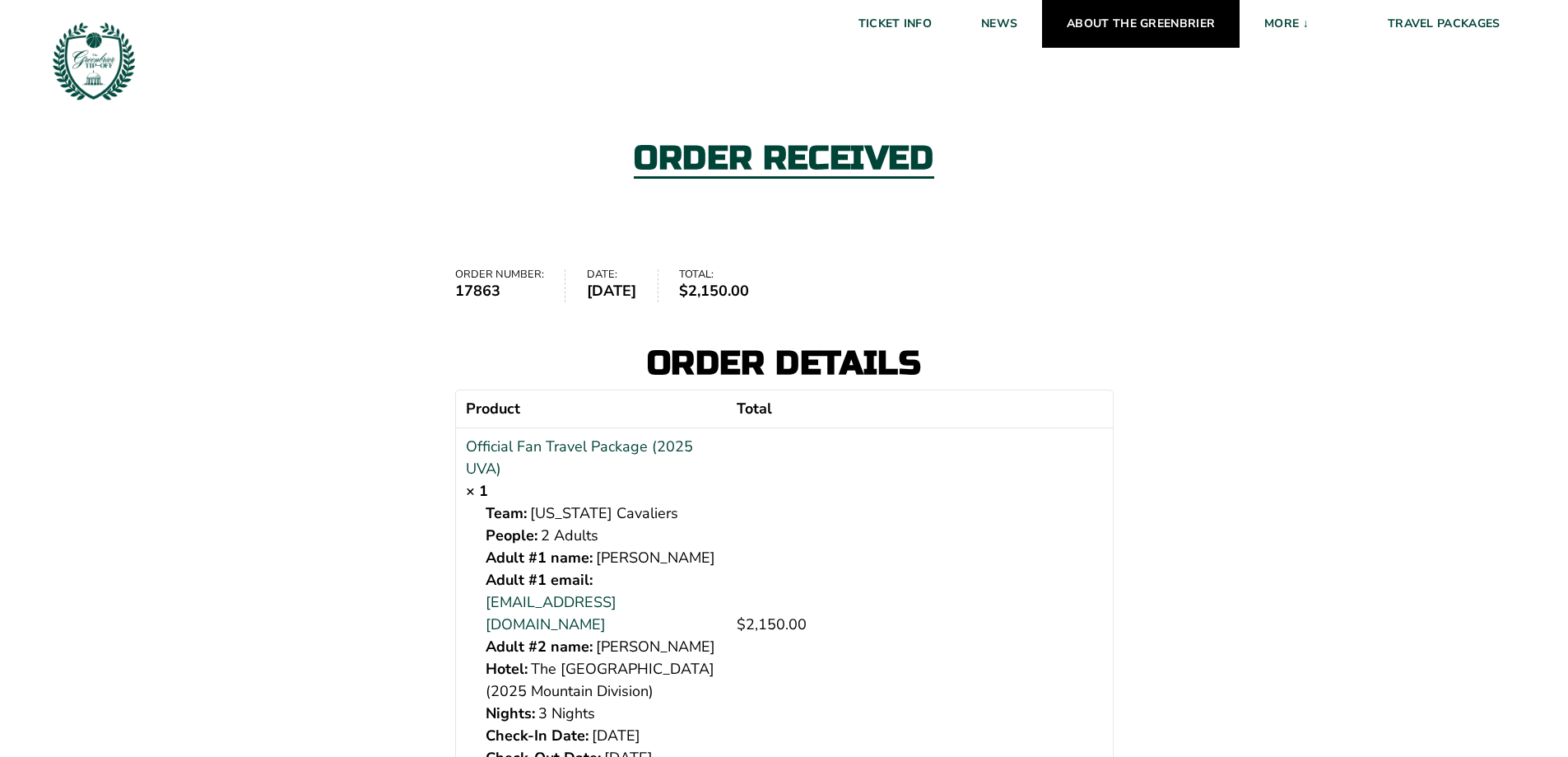
click at [1086, 30] on link "About The Greenbrier" at bounding box center [1141, 23] width 198 height 48
